Goal: Task Accomplishment & Management: Use online tool/utility

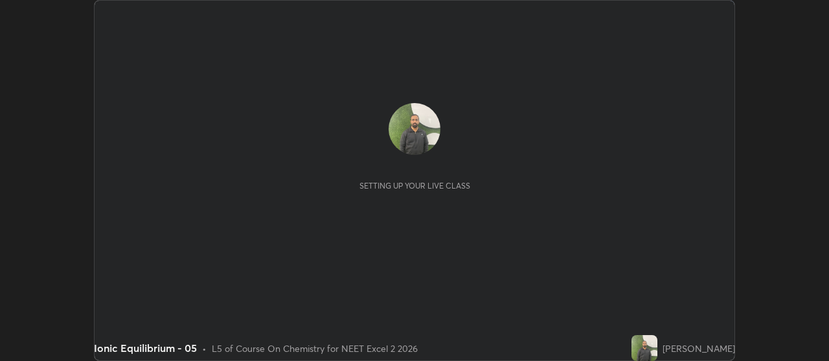
scroll to position [361, 828]
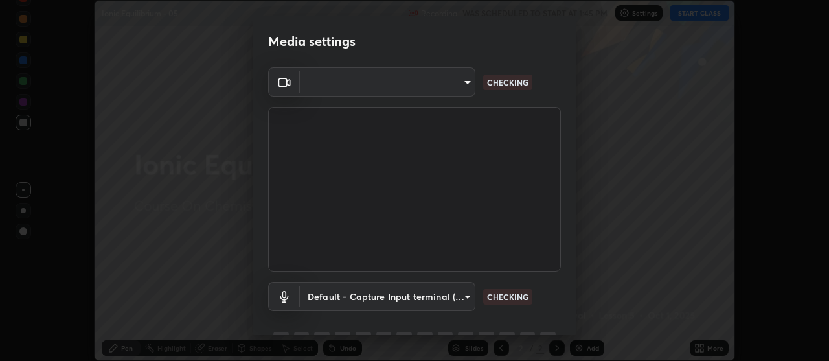
type input "default"
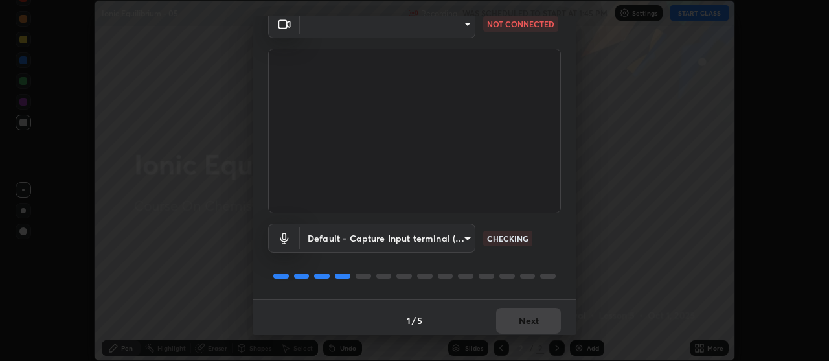
scroll to position [64, 0]
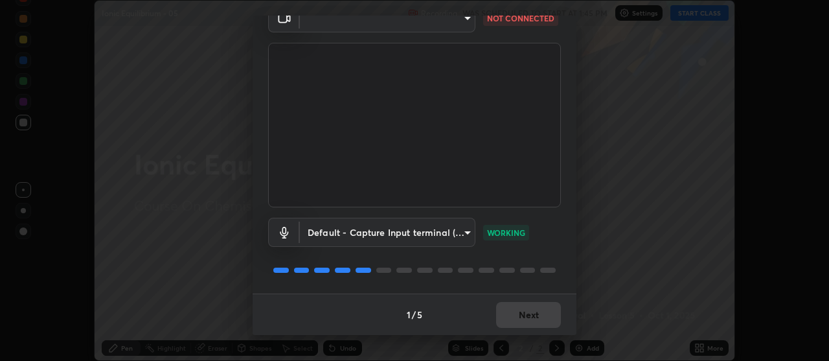
click at [465, 232] on body "Erase all Ionic Equilibrium - 05 Recording WAS SCHEDULED TO START AT 1:45 PM Se…" at bounding box center [414, 180] width 829 height 361
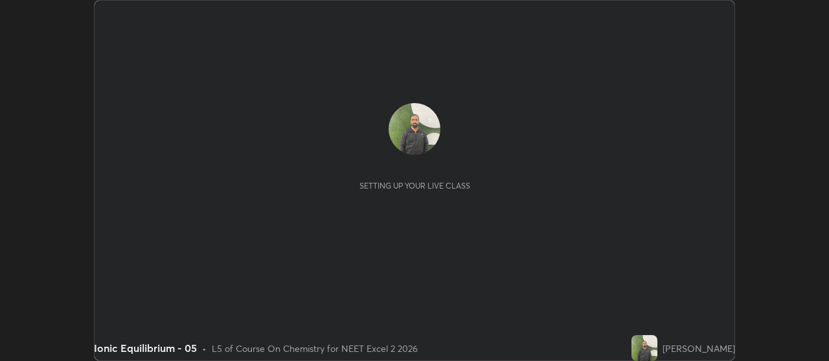
scroll to position [361, 828]
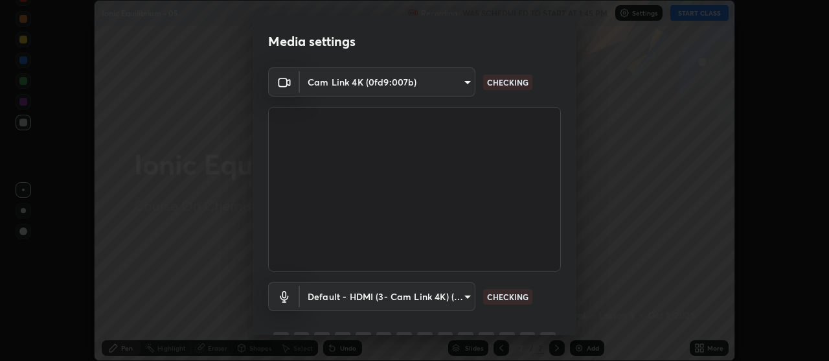
type input "a5cdc83613c3bae9a0318ea4cc03bb6affda8ba727544137782433a3cbd06d6b"
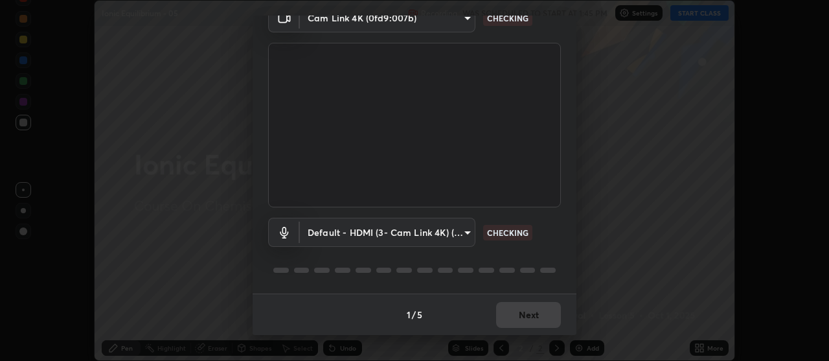
click at [465, 228] on body "Erase all Ionic Equilibrium - 05 Recording WAS SCHEDULED TO START AT 1:45 PM Se…" at bounding box center [414, 180] width 829 height 361
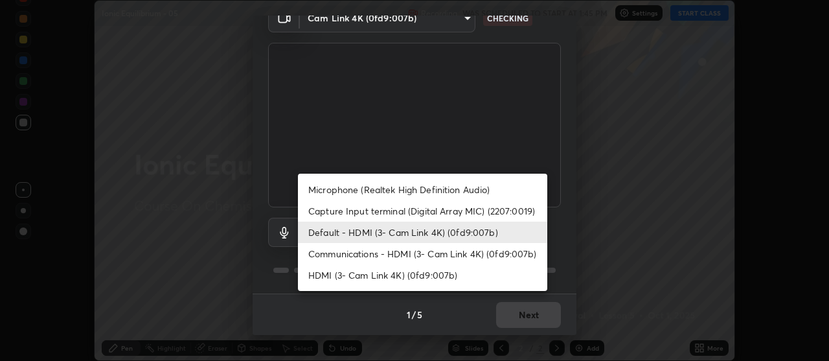
click at [432, 252] on li "Communications - HDMI (3- Cam Link 4K) (0fd9:007b)" at bounding box center [422, 253] width 249 height 21
type input "communications"
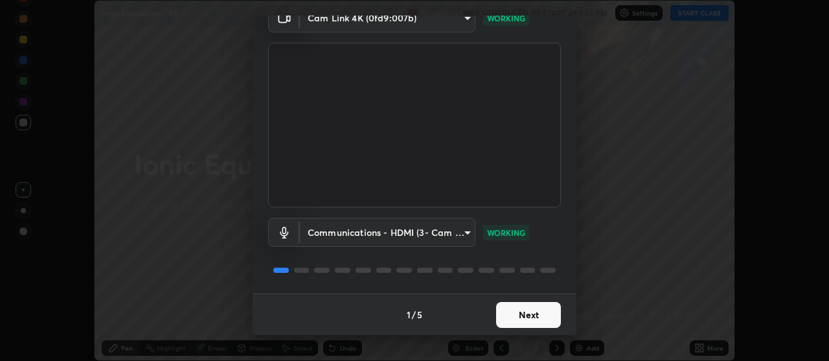
click at [514, 312] on button "Next" at bounding box center [528, 315] width 65 height 26
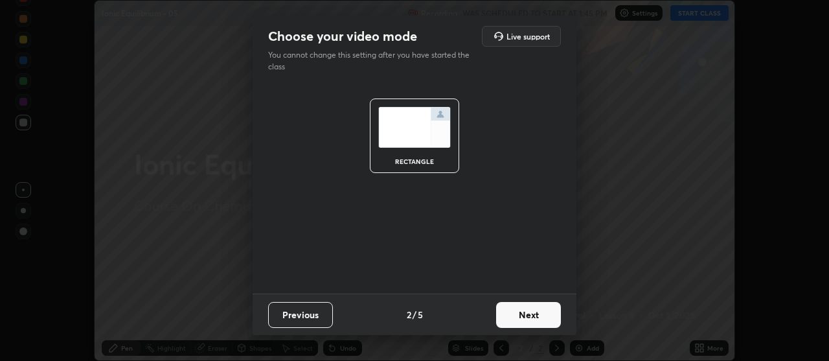
scroll to position [0, 0]
click at [517, 318] on button "Next" at bounding box center [528, 315] width 65 height 26
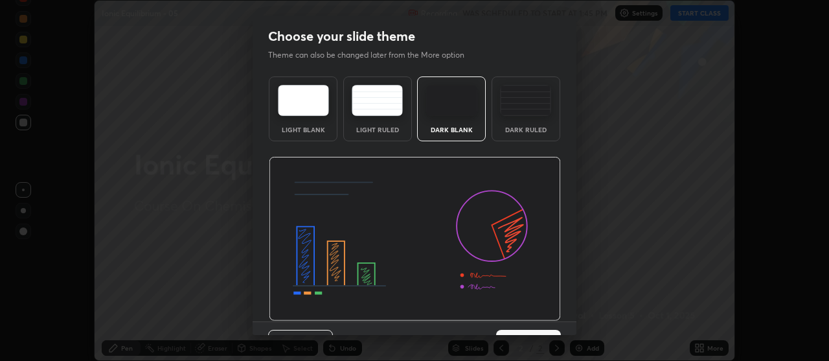
click at [520, 318] on img at bounding box center [415, 239] width 292 height 164
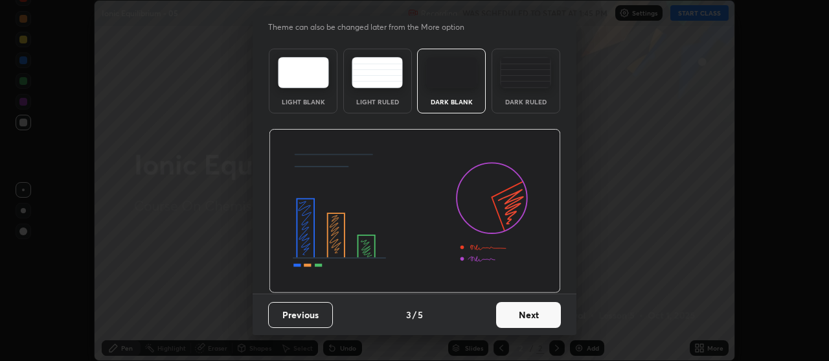
click at [533, 317] on button "Next" at bounding box center [528, 315] width 65 height 26
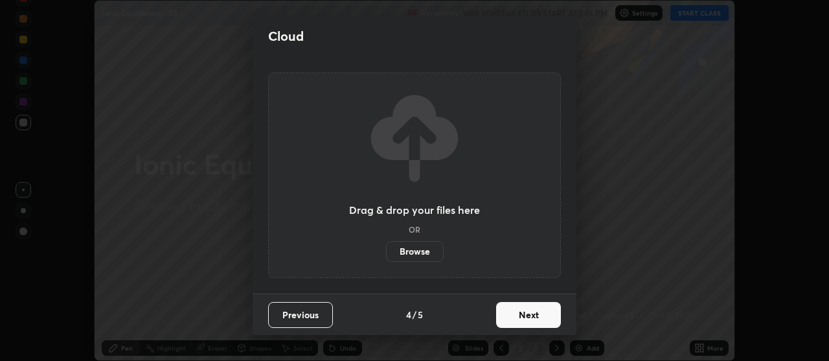
click at [536, 320] on button "Next" at bounding box center [528, 315] width 65 height 26
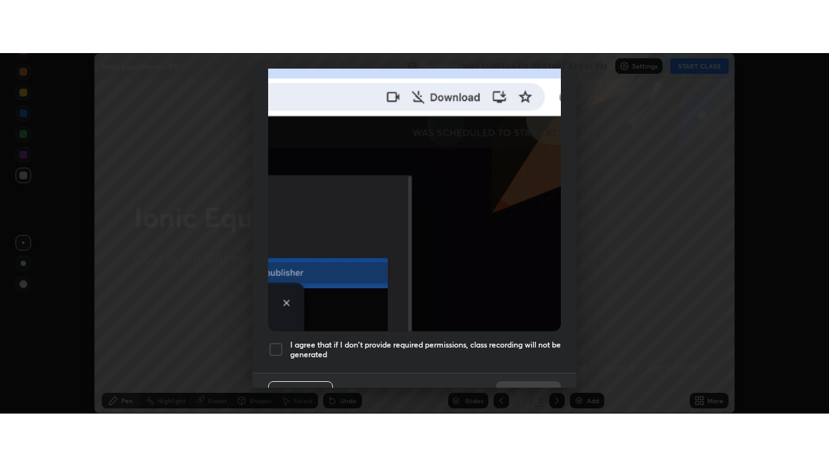
scroll to position [328, 0]
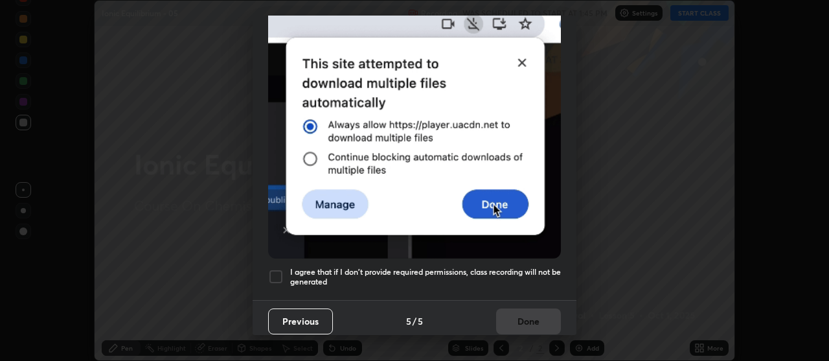
click at [525, 278] on h5 "I agree that if I don't provide required permissions, class recording will not …" at bounding box center [425, 277] width 271 height 20
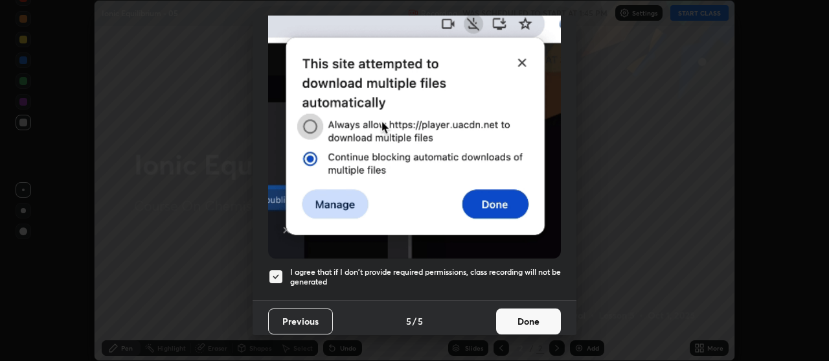
click at [523, 309] on button "Done" at bounding box center [528, 321] width 65 height 26
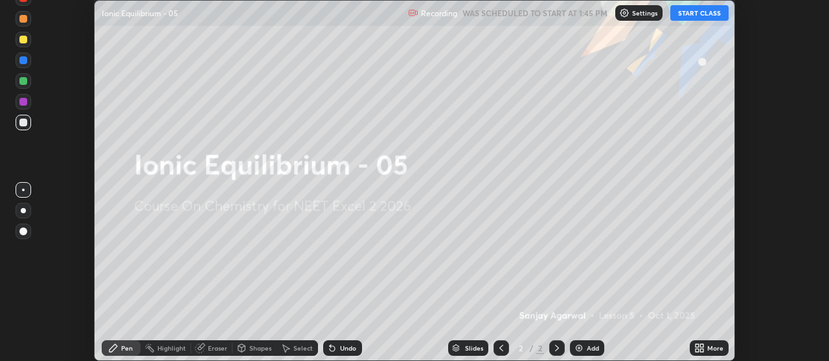
click at [697, 350] on icon at bounding box center [696, 349] width 3 height 3
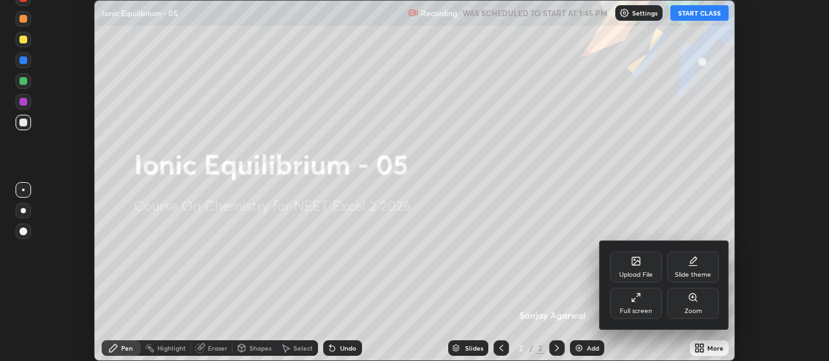
click at [639, 303] on div "Full screen" at bounding box center [636, 302] width 52 height 31
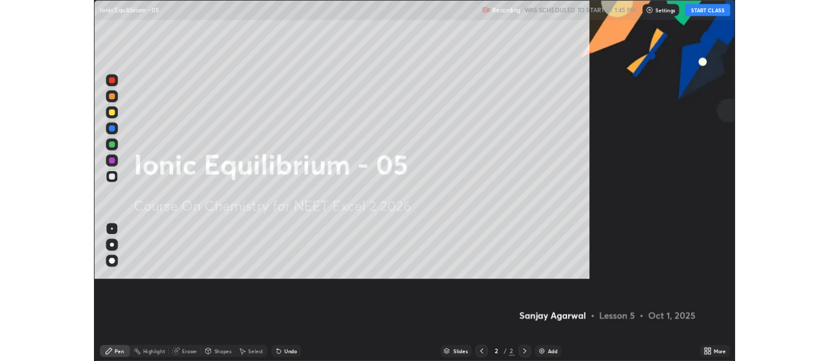
scroll to position [466, 829]
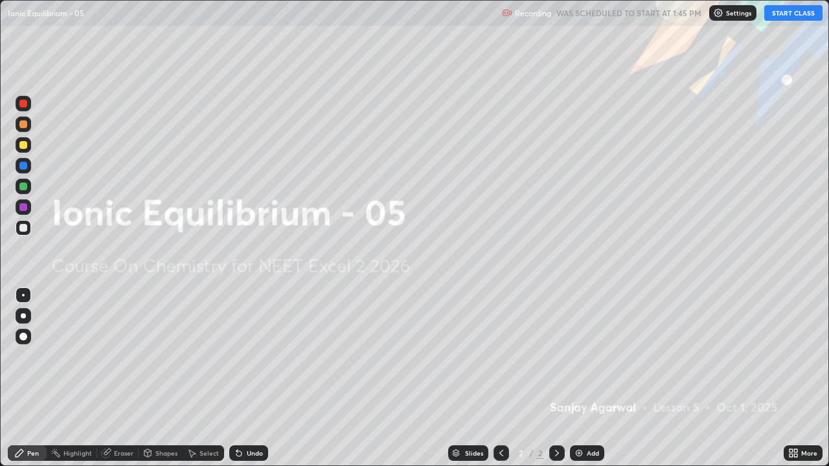
click at [791, 16] on button "START CLASS" at bounding box center [793, 13] width 58 height 16
click at [590, 360] on div "Add" at bounding box center [592, 453] width 12 height 6
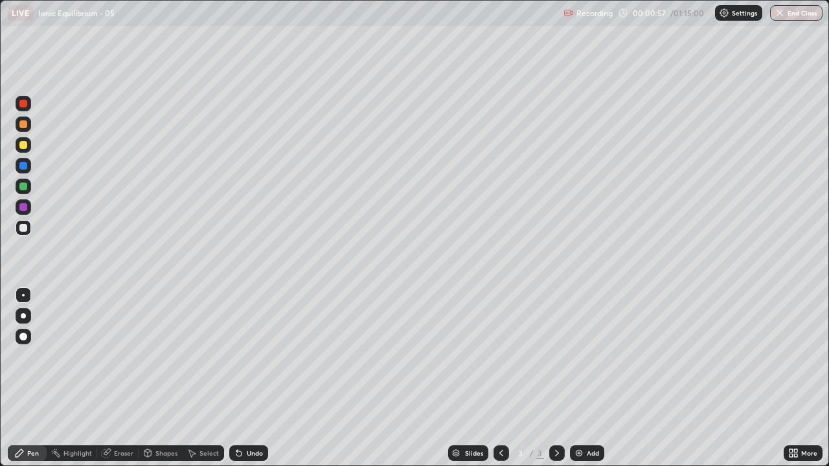
click at [28, 317] on div at bounding box center [24, 316] width 16 height 16
click at [23, 146] on div at bounding box center [23, 145] width 8 height 8
click at [25, 230] on div at bounding box center [23, 228] width 8 height 8
click at [430, 360] on div "Slides 3 / 3 Add" at bounding box center [525, 453] width 515 height 26
click at [20, 188] on div at bounding box center [23, 187] width 8 height 8
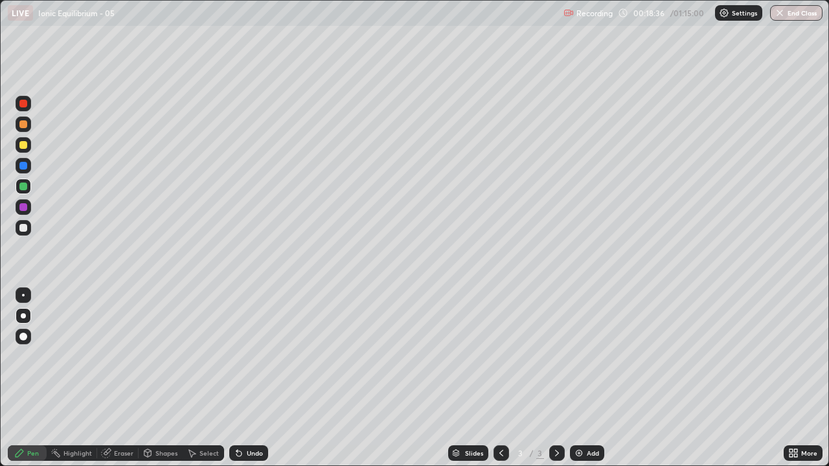
click at [253, 360] on div "Undo" at bounding box center [255, 453] width 16 height 6
click at [250, 360] on div "Undo" at bounding box center [255, 453] width 16 height 6
click at [576, 360] on img at bounding box center [578, 453] width 10 height 10
click at [23, 144] on div at bounding box center [23, 145] width 8 height 8
click at [505, 360] on div at bounding box center [501, 453] width 16 height 16
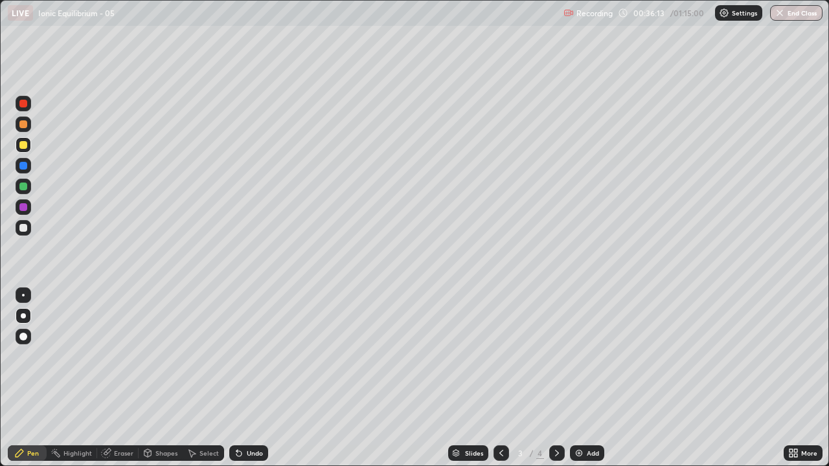
click at [551, 360] on icon at bounding box center [556, 453] width 10 height 10
click at [507, 360] on div at bounding box center [501, 453] width 16 height 16
click at [554, 360] on icon at bounding box center [556, 453] width 10 height 10
click at [583, 360] on div "Add" at bounding box center [587, 453] width 34 height 16
click at [126, 360] on div "Eraser" at bounding box center [123, 453] width 19 height 6
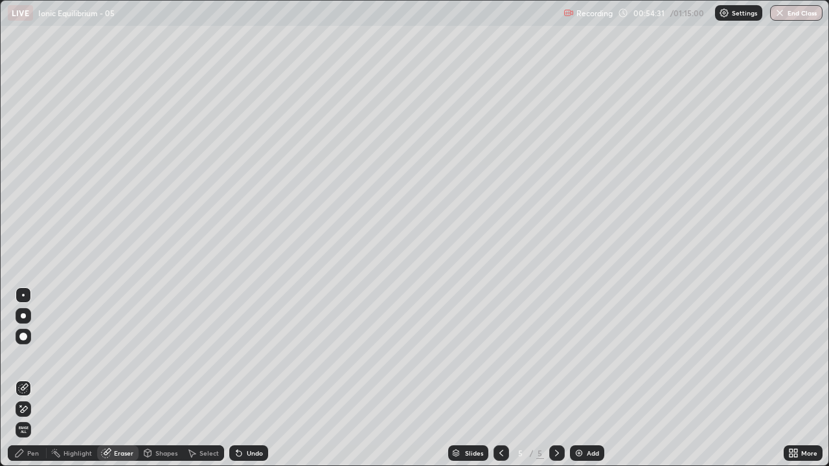
click at [52, 360] on circle at bounding box center [51, 451] width 1 height 1
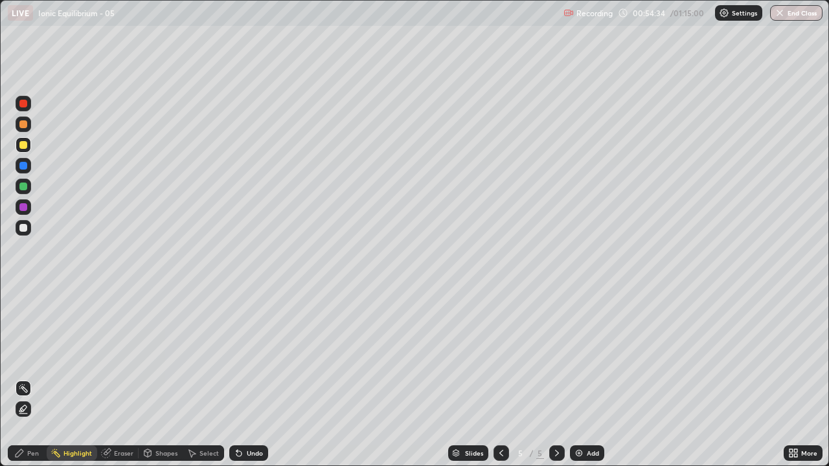
click at [27, 360] on div "Pen" at bounding box center [27, 453] width 39 height 16
click at [786, 10] on button "End Class" at bounding box center [796, 13] width 52 height 16
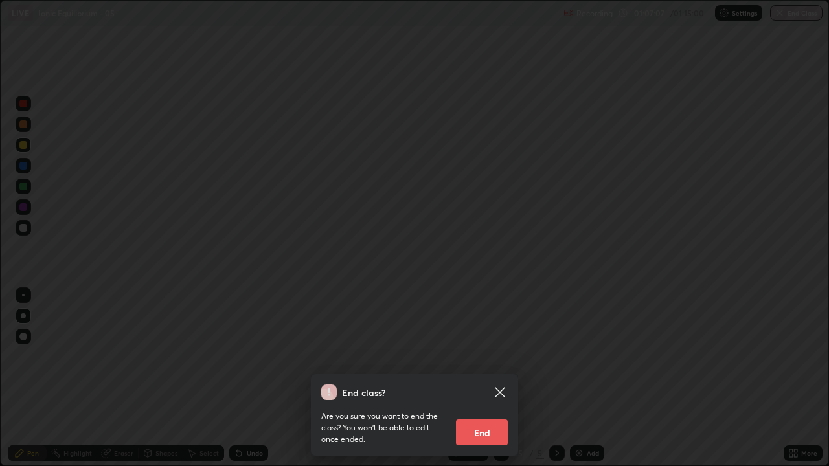
click at [479, 360] on button "End" at bounding box center [482, 432] width 52 height 26
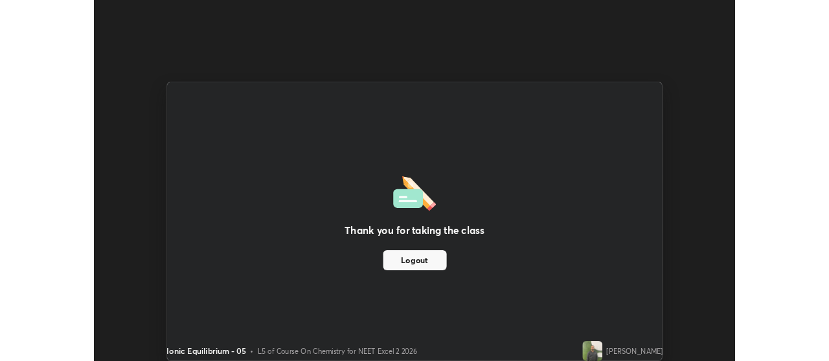
scroll to position [64366, 63898]
